Goal: Find contact information: Find contact information

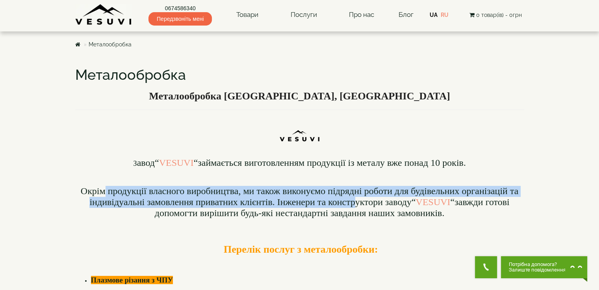
drag, startPoint x: 138, startPoint y: 194, endPoint x: 353, endPoint y: 202, distance: 215.0
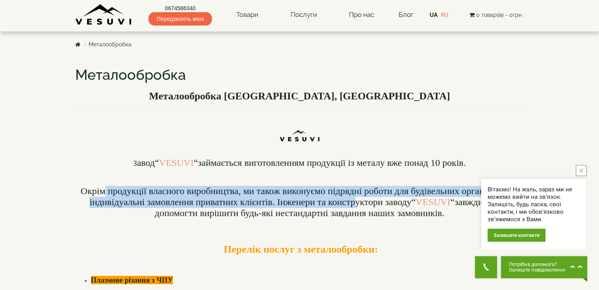
click at [353, 201] on span "Окрім продукції власного виробництва, ми також виконуємо підрядні роботи для бу…" at bounding box center [299, 196] width 437 height 21
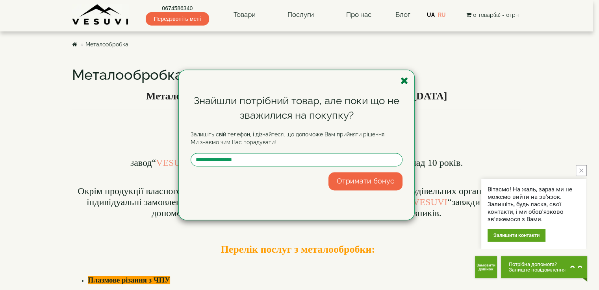
click at [408, 80] on icon "button" at bounding box center [404, 81] width 8 height 10
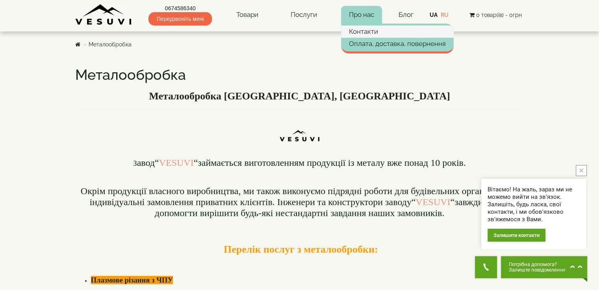
click at [359, 29] on link "Контакти" at bounding box center [397, 32] width 113 height 12
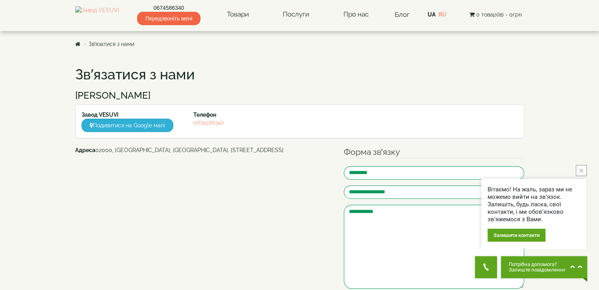
click at [146, 123] on link "Подивитися на Google мапі" at bounding box center [127, 125] width 92 height 13
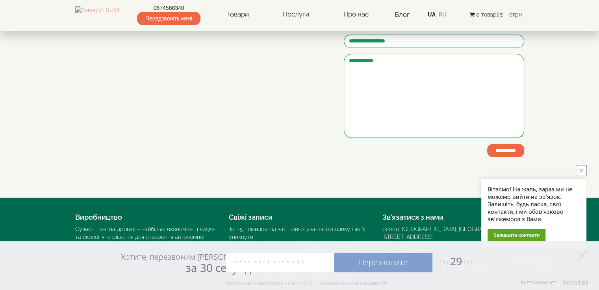
scroll to position [195, 0]
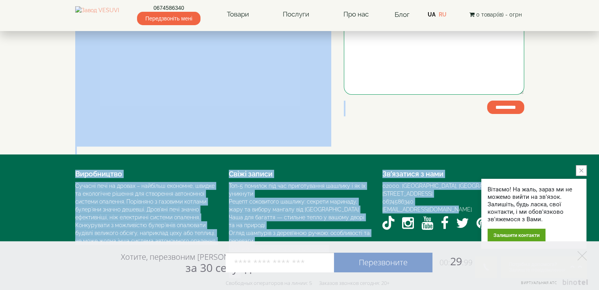
drag, startPoint x: 454, startPoint y: 201, endPoint x: 31, endPoint y: 118, distance: 431.7
click at [31, 118] on body "0674586340 Передзвоніть мені Товари Булер'яни VESUVI Мангали від заводу VESUVI …" at bounding box center [299, 48] width 599 height 485
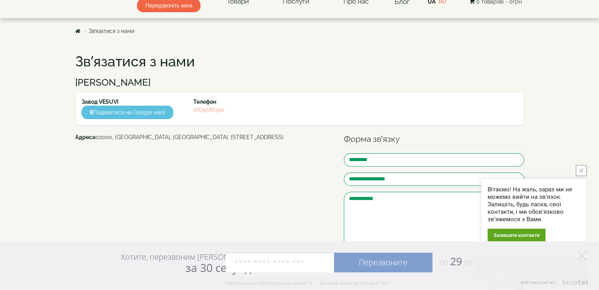
scroll to position [0, 0]
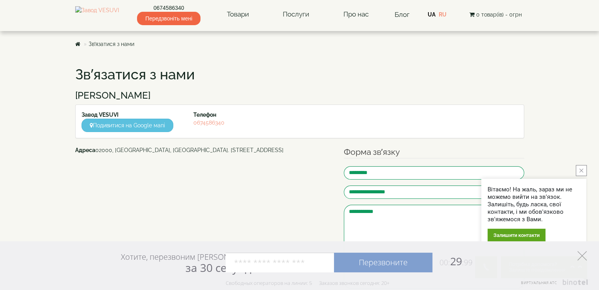
click at [579, 256] on icon at bounding box center [581, 256] width 9 height 9
